Goal: Information Seeking & Learning: Find specific fact

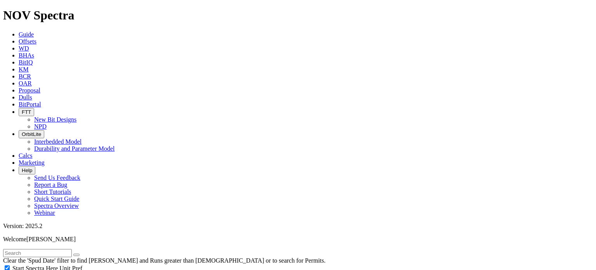
checkbox input "true"
select select
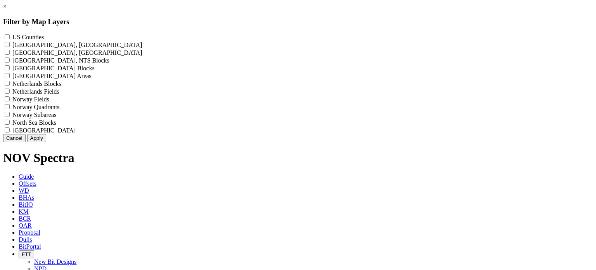
click at [44, 39] on label "US Counties - ()" at bounding box center [27, 37] width 31 height 7
click at [10, 39] on Counties "US Counties - ()" at bounding box center [7, 36] width 5 height 5
checkbox Counties "true"
click at [46, 142] on button "Apply" at bounding box center [36, 138] width 19 height 8
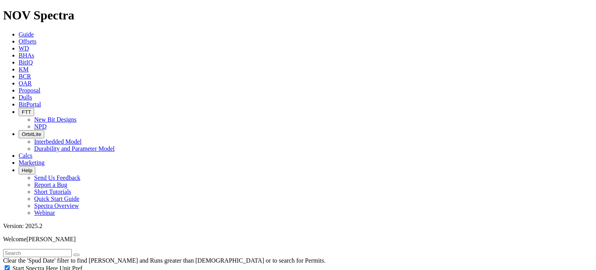
scroll to position [319, 0]
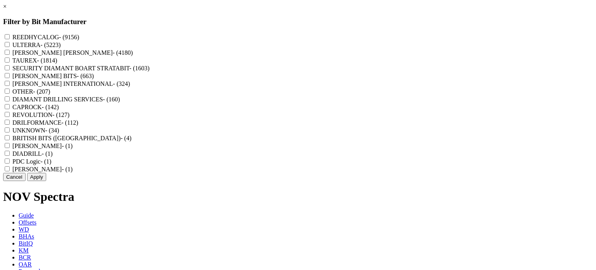
click at [249, 38] on div "REEDHYCALOG - (9156)" at bounding box center [298, 37] width 590 height 8
click at [10, 37] on input "REEDHYCALOG - (9156)" at bounding box center [7, 36] width 5 height 5
checkbox input "true"
click at [46, 181] on button "Apply" at bounding box center [36, 177] width 19 height 8
checkbox input "false"
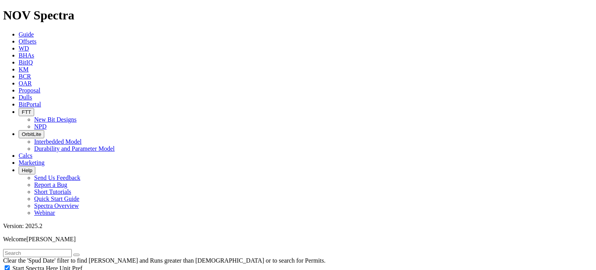
select select "? number:8.75 ?"
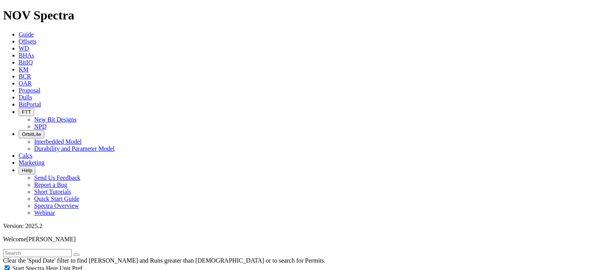
click at [46, 249] on input "text" at bounding box center [37, 253] width 69 height 8
type input "7"
